Goal: Transaction & Acquisition: Purchase product/service

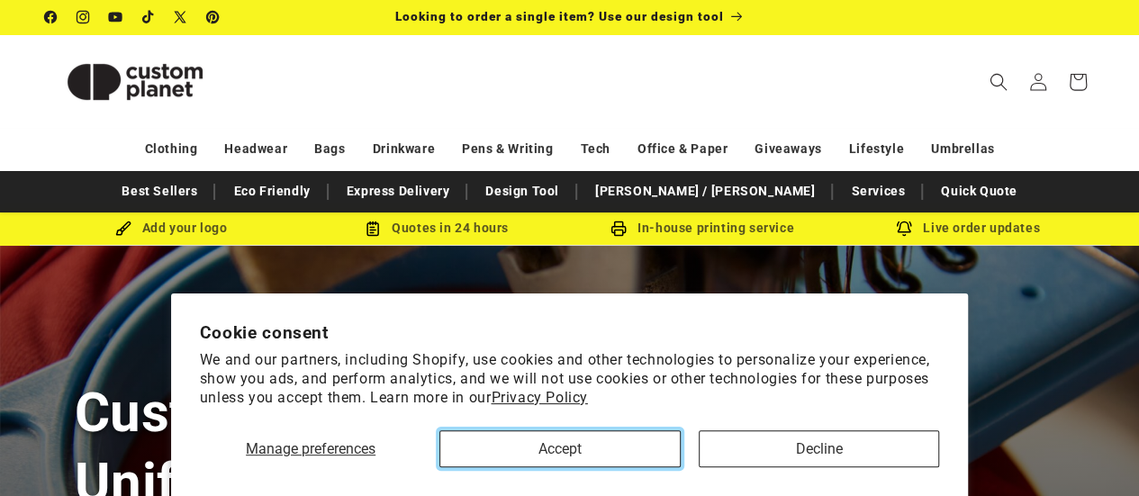
click at [605, 436] on button "Accept" at bounding box center [559, 448] width 240 height 37
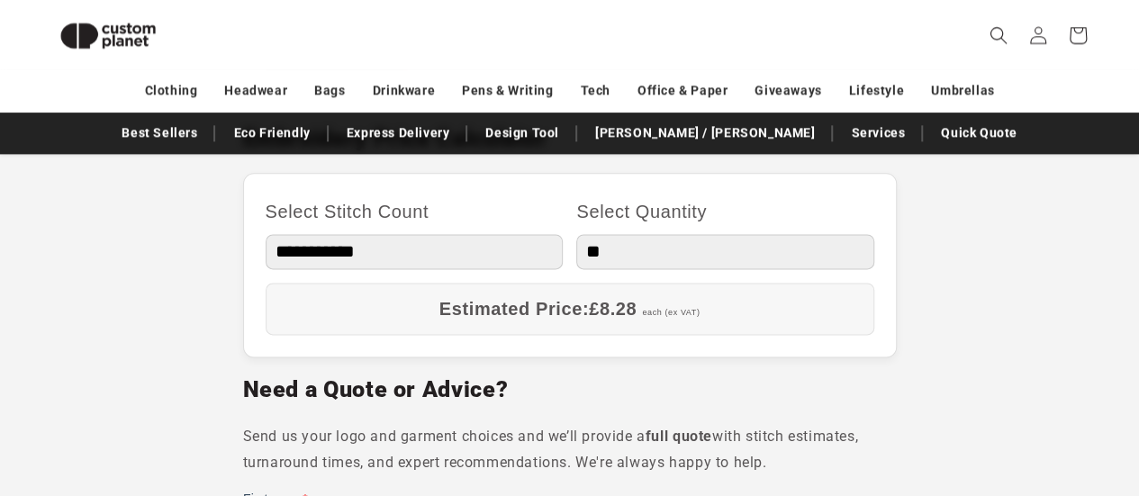
scroll to position [1095, 0]
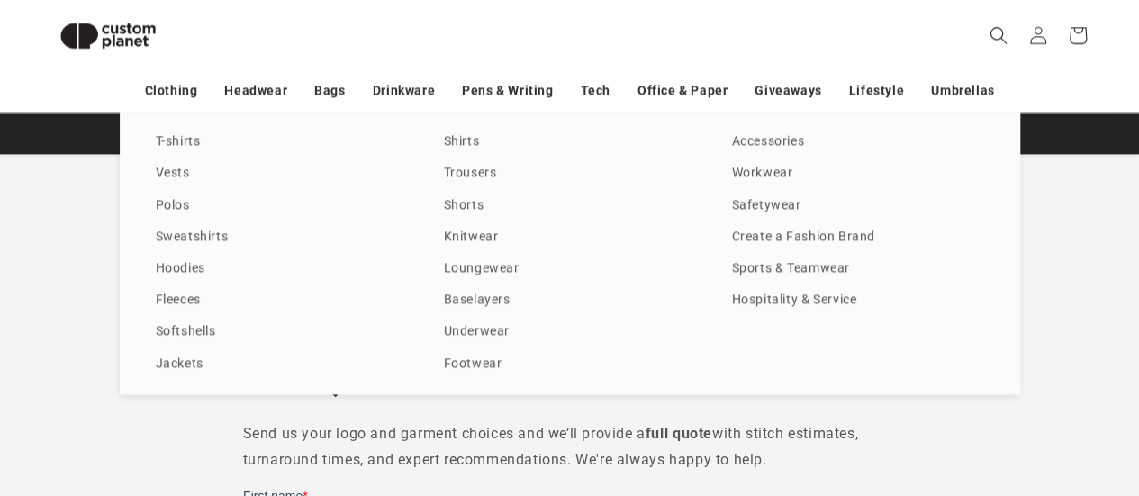
click at [182, 91] on link "Clothing" at bounding box center [171, 91] width 53 height 32
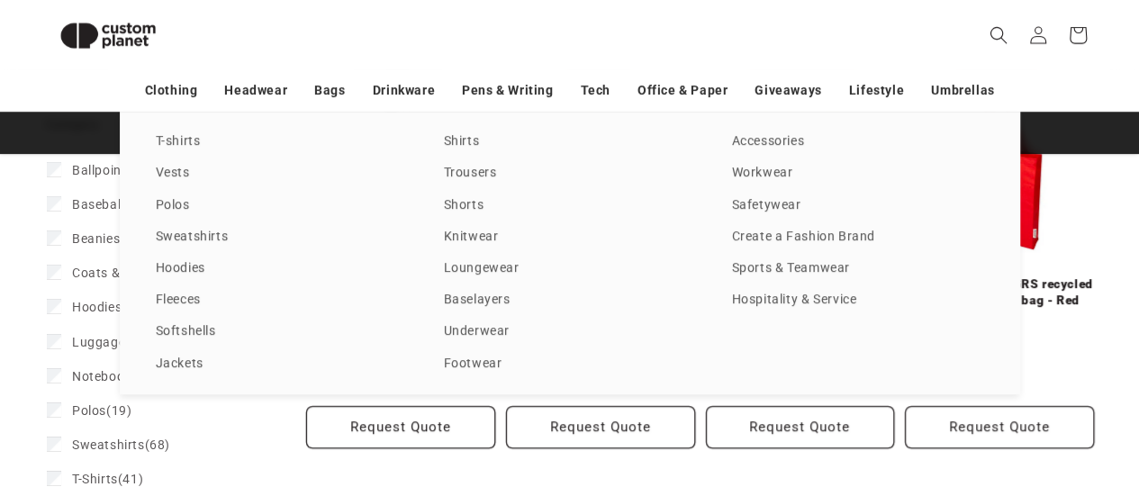
click at [183, 136] on link "T-shirts" at bounding box center [282, 142] width 252 height 24
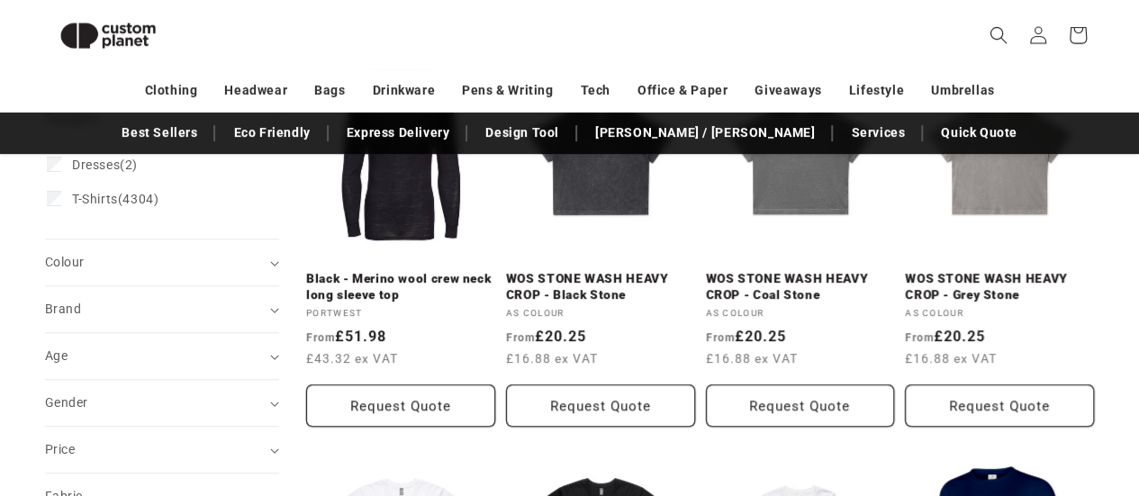
scroll to position [318, 0]
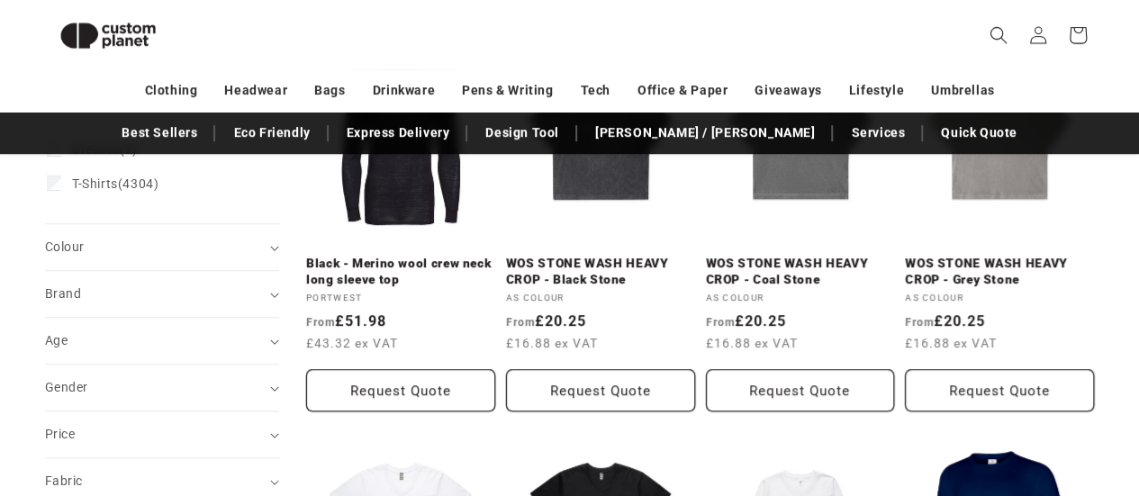
click at [269, 249] on summary "Colour (0)" at bounding box center [162, 247] width 234 height 46
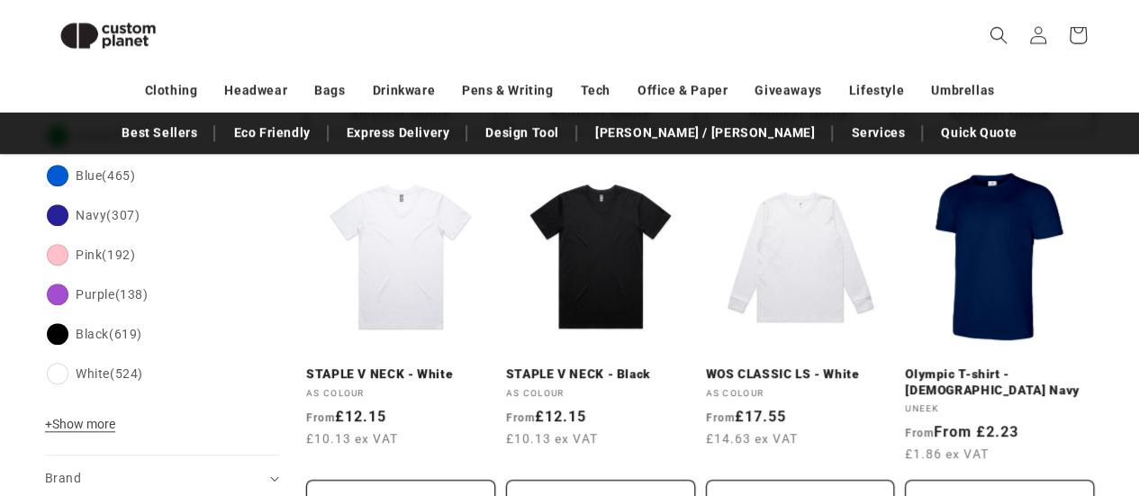
scroll to position [597, 0]
click at [108, 420] on span "+ Show more" at bounding box center [80, 423] width 70 height 14
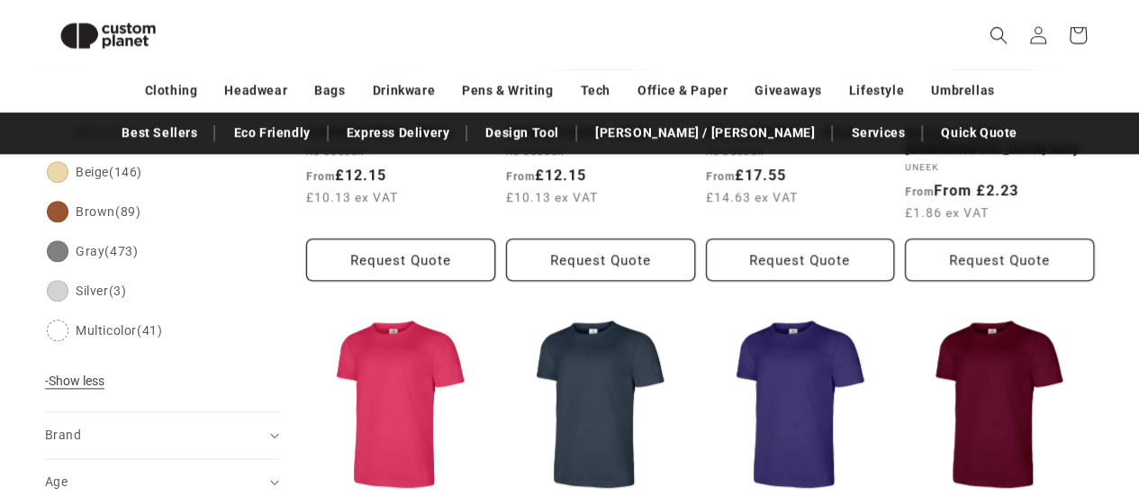
scroll to position [838, 0]
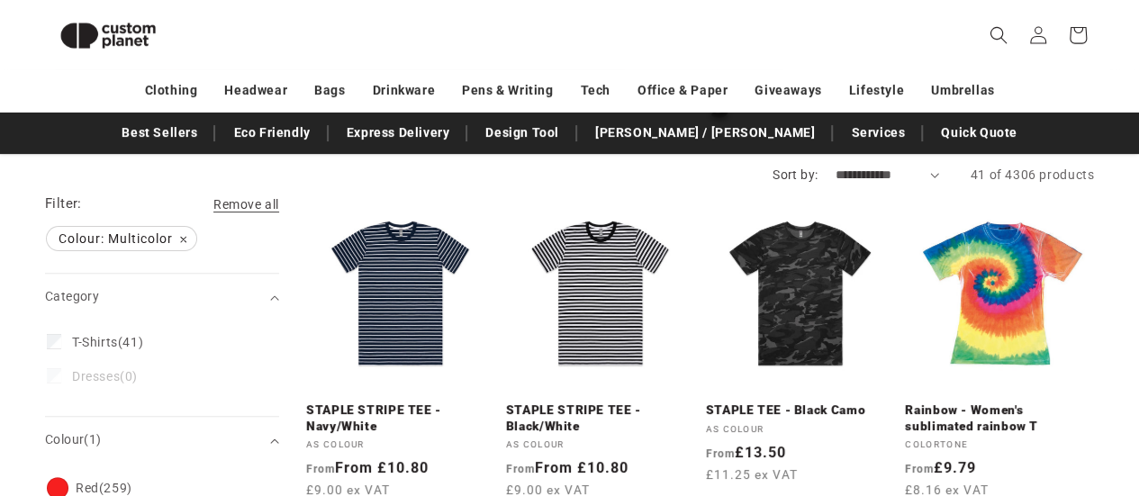
scroll to position [148, 0]
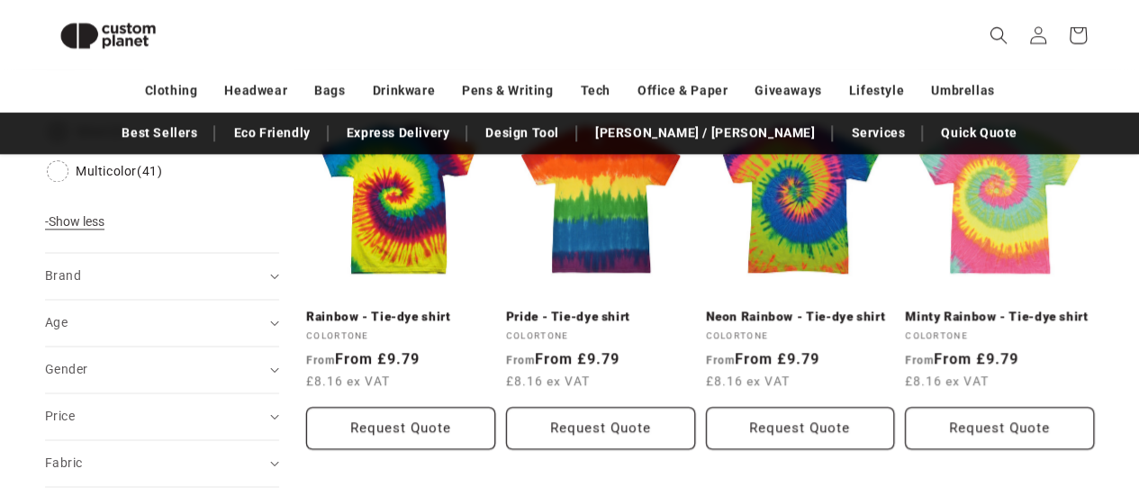
scroll to position [846, 0]
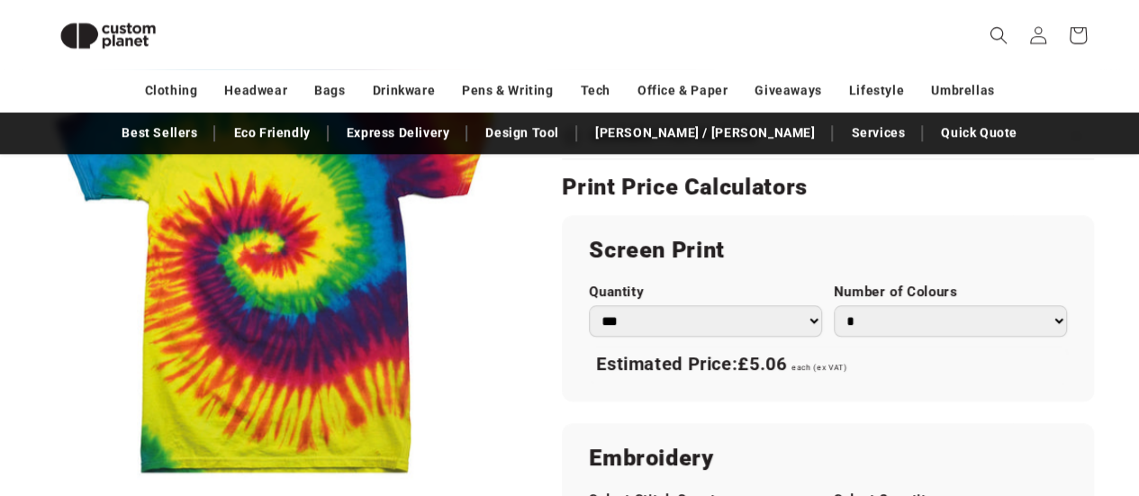
scroll to position [864, 0]
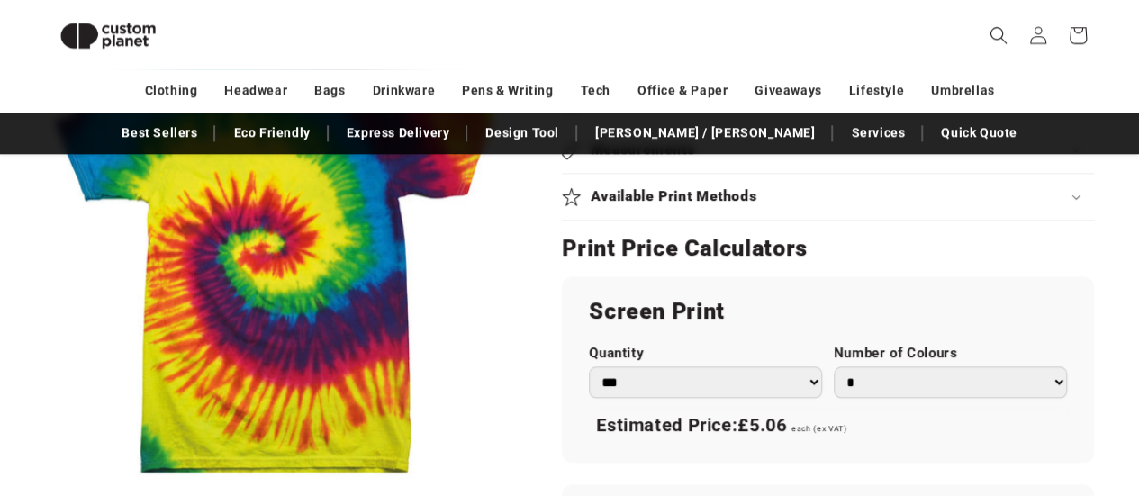
click at [765, 380] on select "*** *** *** **** **** **** ***** *****" at bounding box center [705, 382] width 233 height 32
select select "**"
click at [589, 366] on select "*** *** *** **** **** **** ***** *****" at bounding box center [705, 382] width 233 height 32
click at [794, 303] on h2 "Screen Print" at bounding box center [828, 311] width 478 height 29
click at [891, 377] on select "* * * * * * *" at bounding box center [950, 382] width 233 height 32
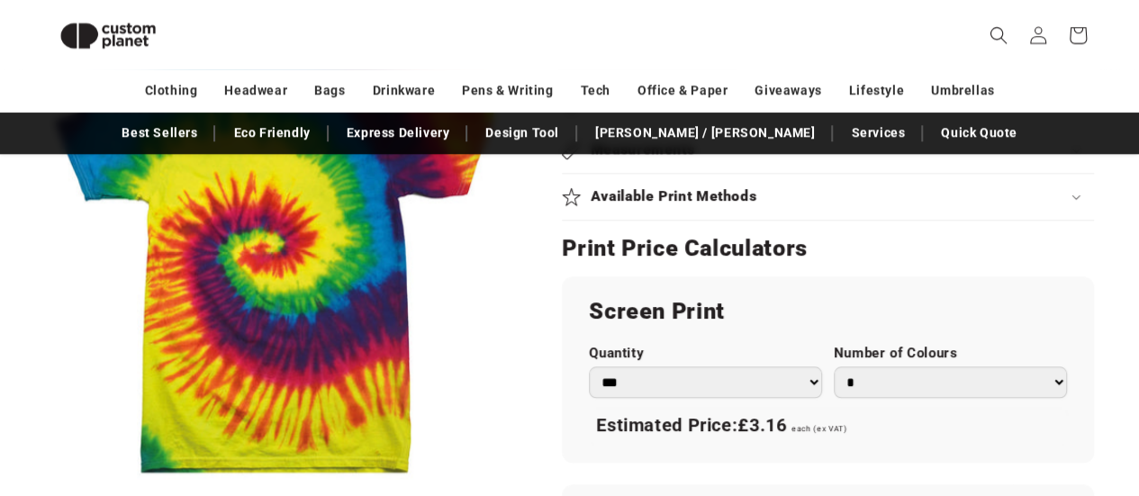
click at [891, 377] on select "* * * * * * *" at bounding box center [950, 382] width 233 height 32
click at [796, 276] on div "Screen Print Quantity *** *** *** **** **** **** ***** ***** Number of Colours …" at bounding box center [828, 368] width 532 height 185
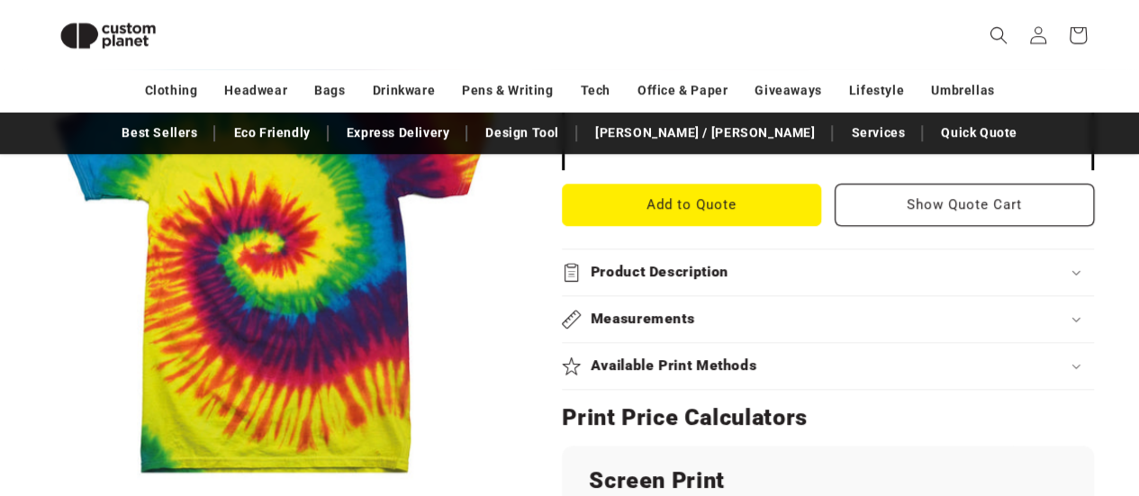
scroll to position [692, 0]
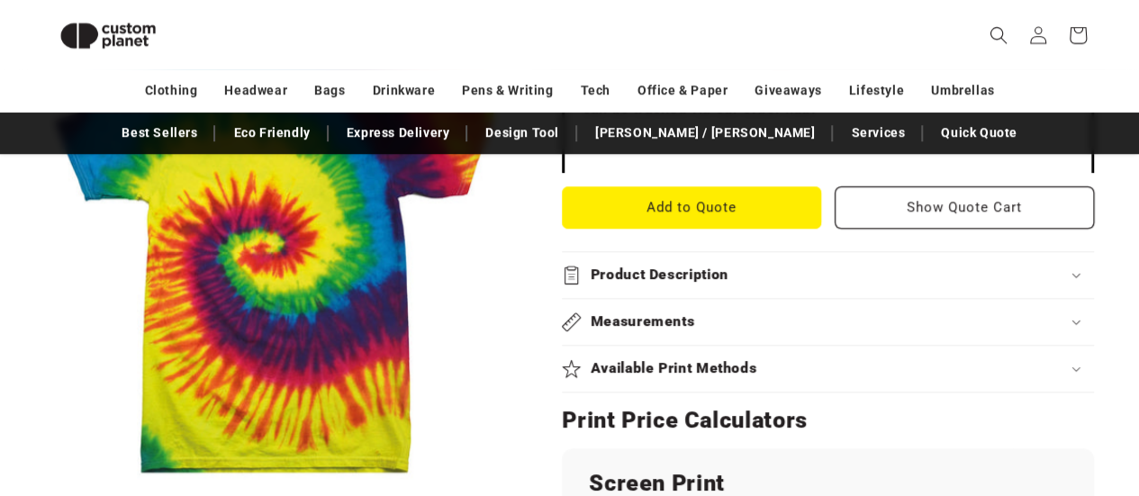
click at [797, 365] on div "Available Print Methods" at bounding box center [828, 368] width 532 height 19
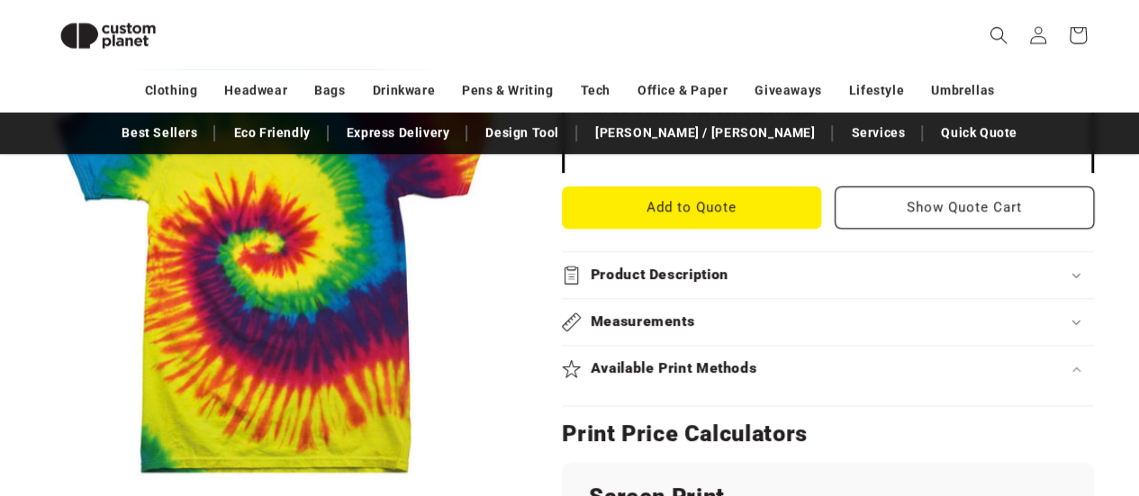
click at [738, 366] on h2 "Available Print Methods" at bounding box center [674, 368] width 167 height 19
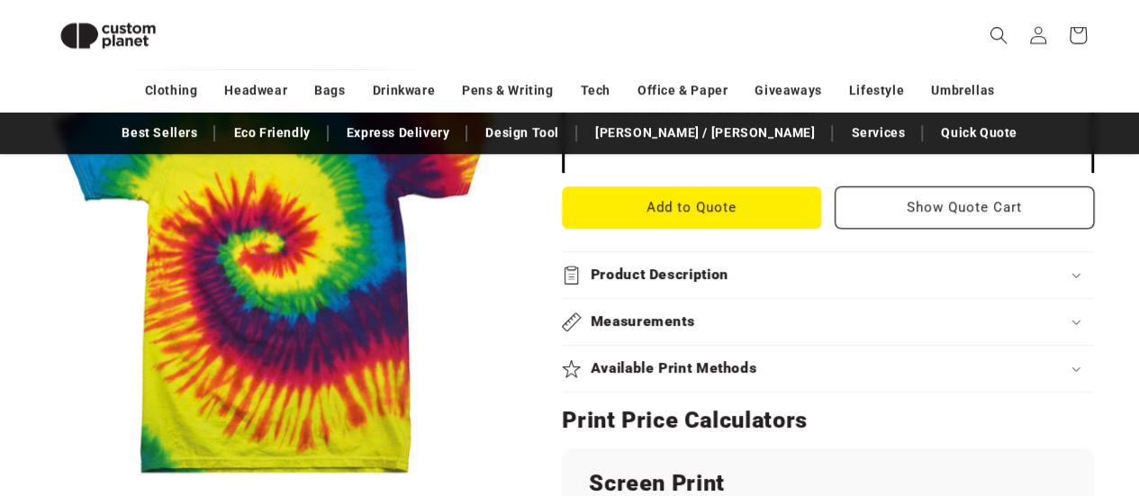
click at [738, 366] on h2 "Available Print Methods" at bounding box center [674, 368] width 167 height 19
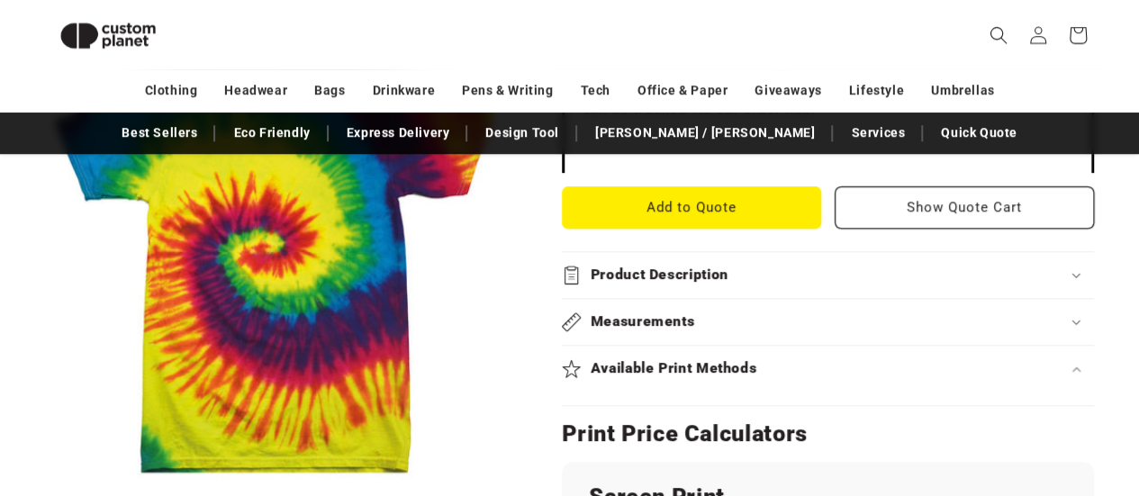
click at [738, 366] on h2 "Available Print Methods" at bounding box center [674, 368] width 167 height 19
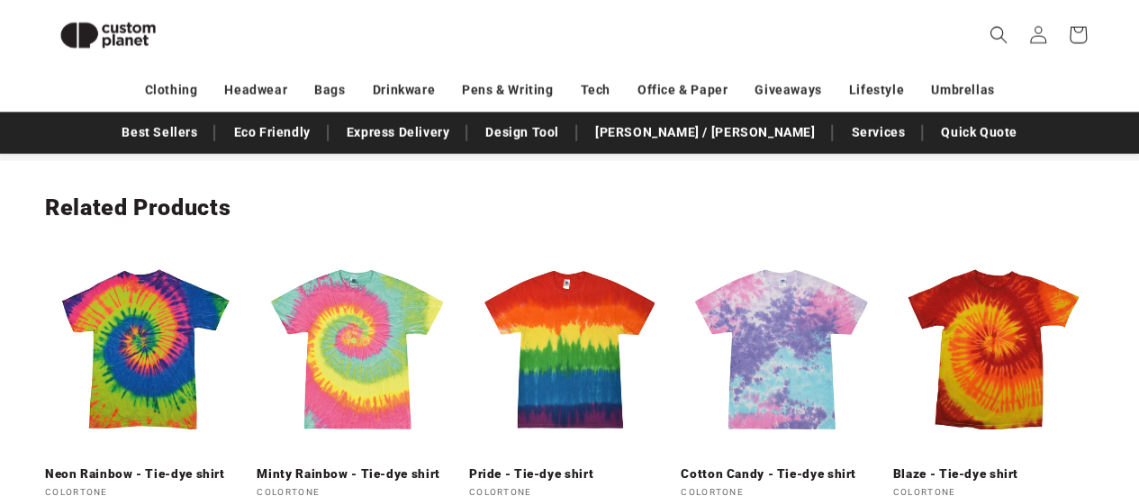
scroll to position [2052, 0]
